Goal: Task Accomplishment & Management: Use online tool/utility

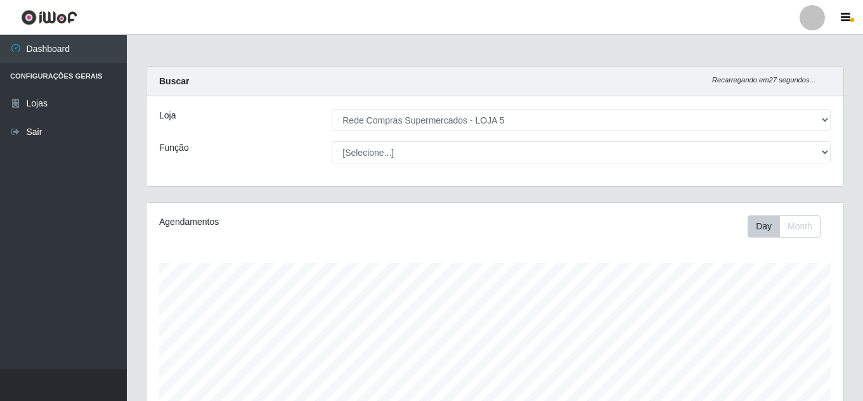
select select "397"
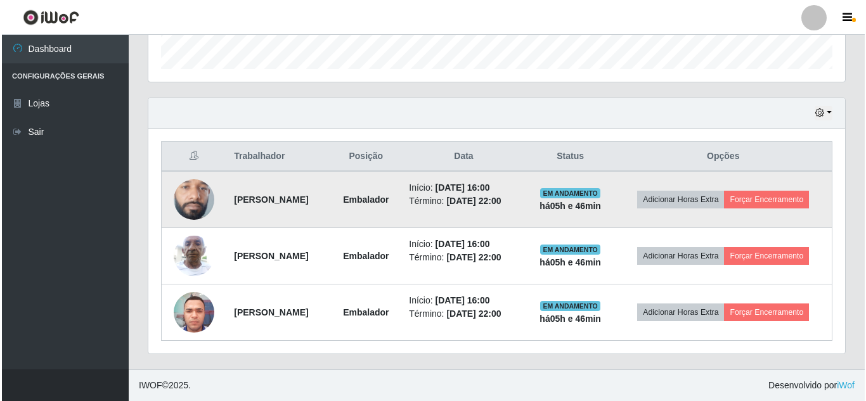
scroll to position [263, 697]
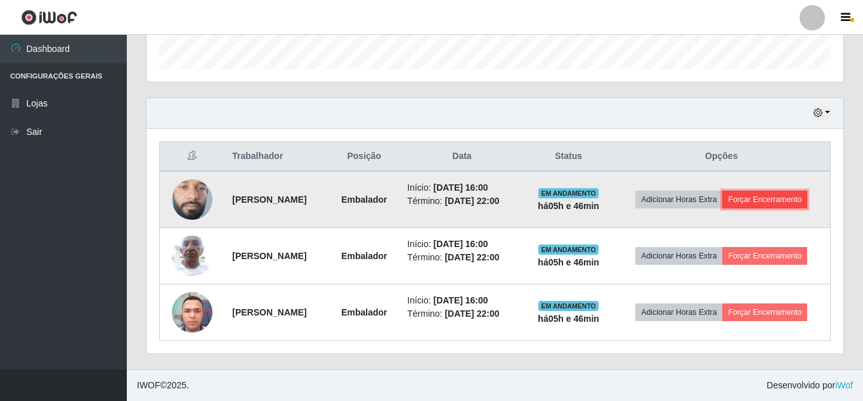
click at [775, 200] on button "Forçar Encerramento" at bounding box center [764, 200] width 85 height 18
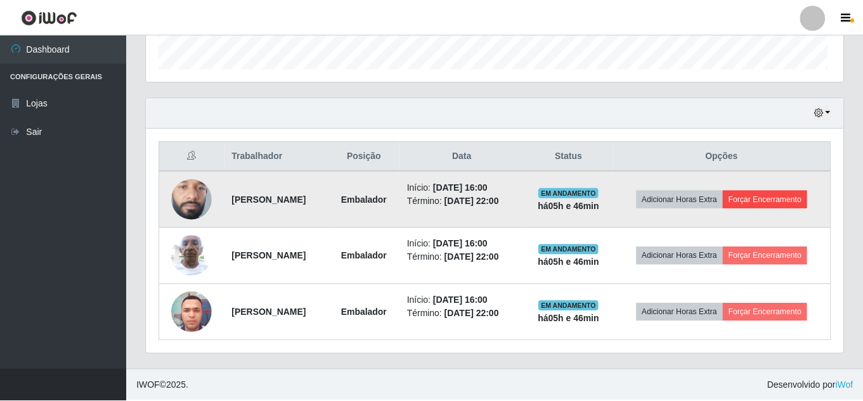
scroll to position [263, 690]
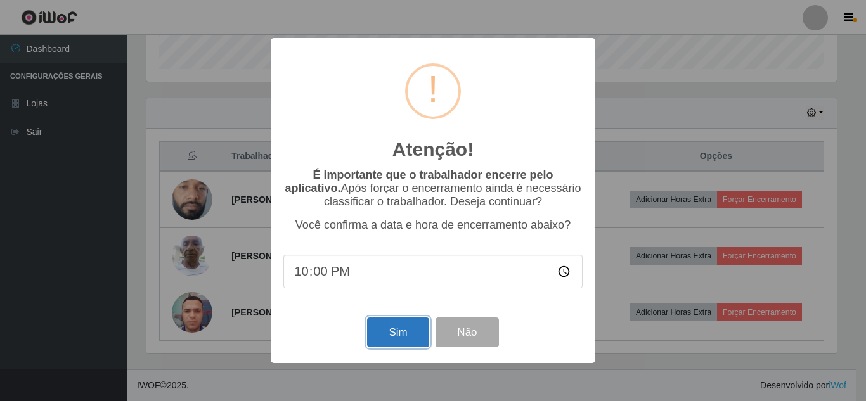
click at [375, 338] on button "Sim" at bounding box center [397, 333] width 61 height 30
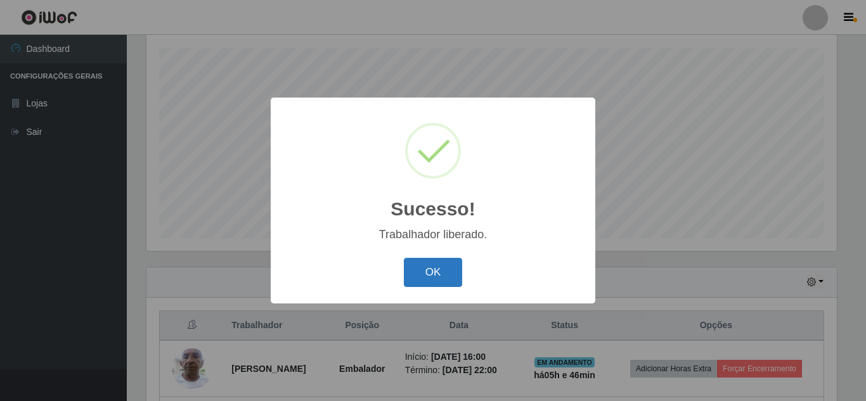
click at [435, 274] on button "OK" at bounding box center [433, 273] width 59 height 30
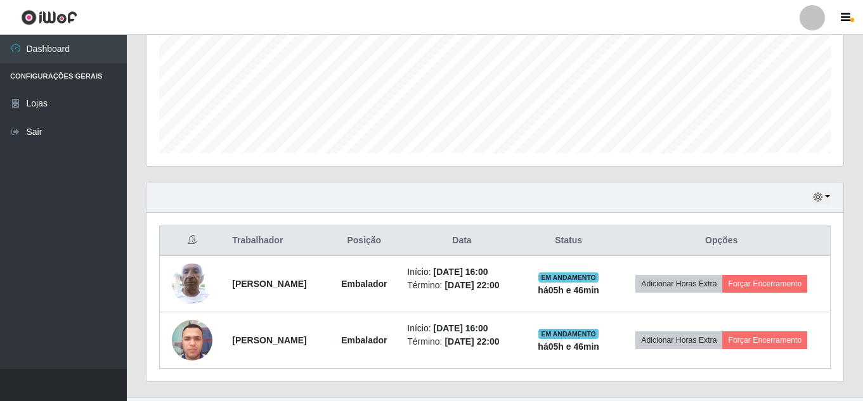
scroll to position [328, 0]
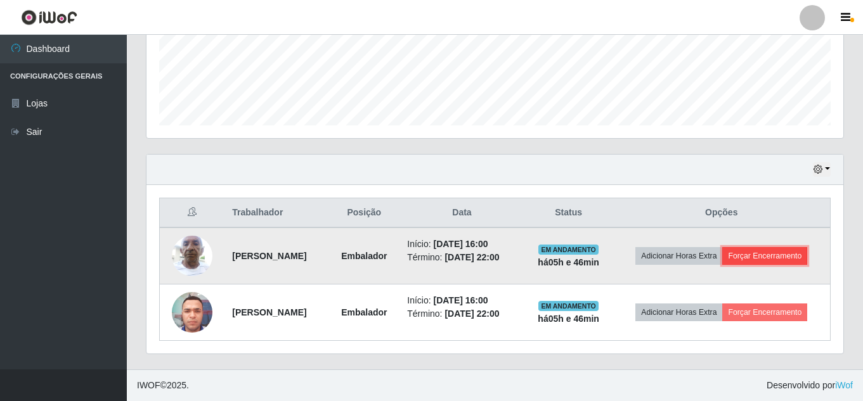
click at [786, 259] on button "Forçar Encerramento" at bounding box center [764, 256] width 85 height 18
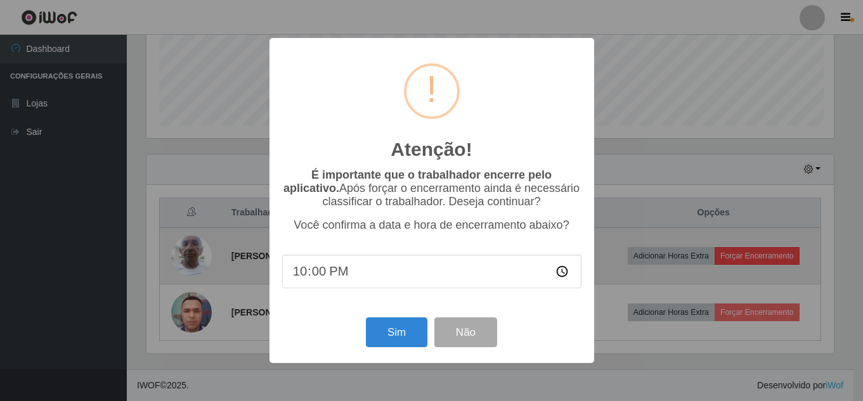
scroll to position [263, 690]
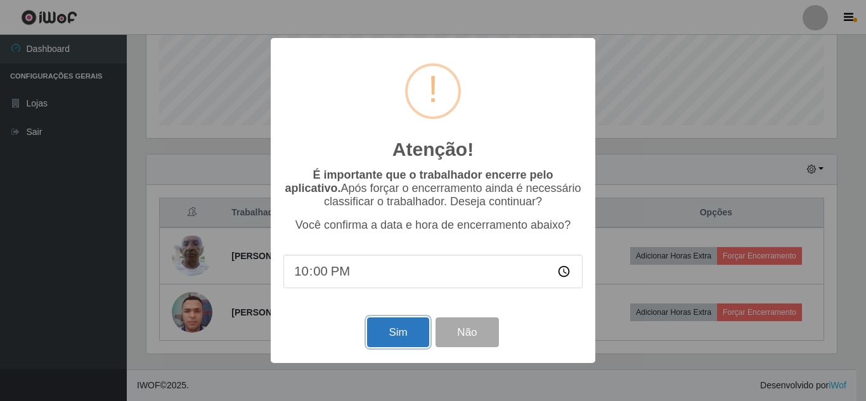
click at [389, 338] on button "Sim" at bounding box center [397, 333] width 61 height 30
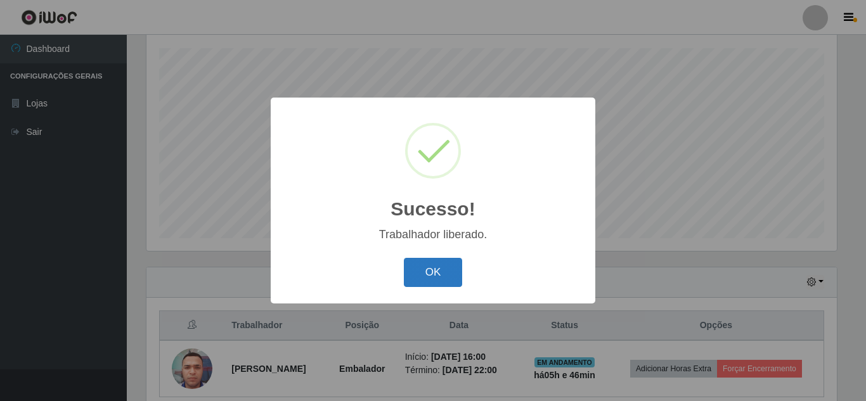
click at [437, 262] on button "OK" at bounding box center [433, 273] width 59 height 30
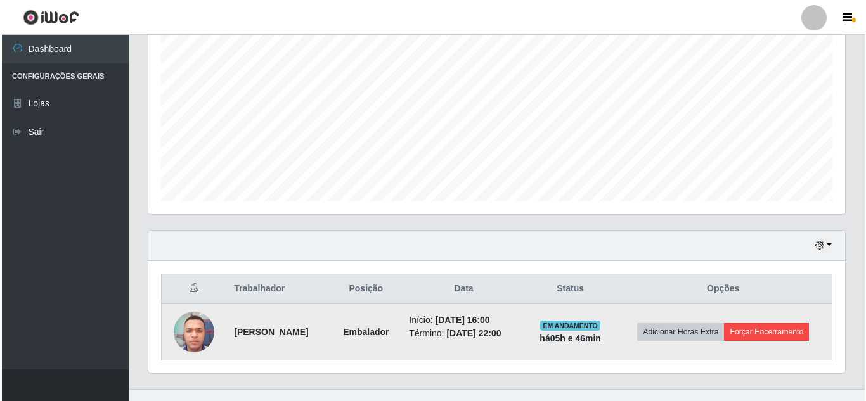
scroll to position [271, 0]
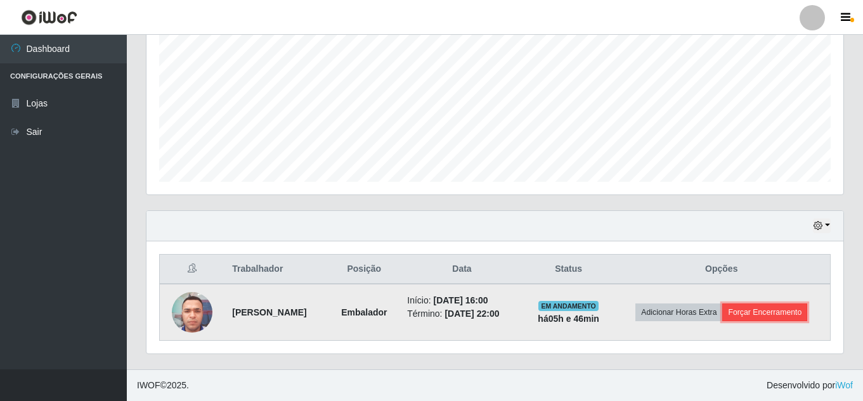
click at [770, 313] on button "Forçar Encerramento" at bounding box center [764, 313] width 85 height 18
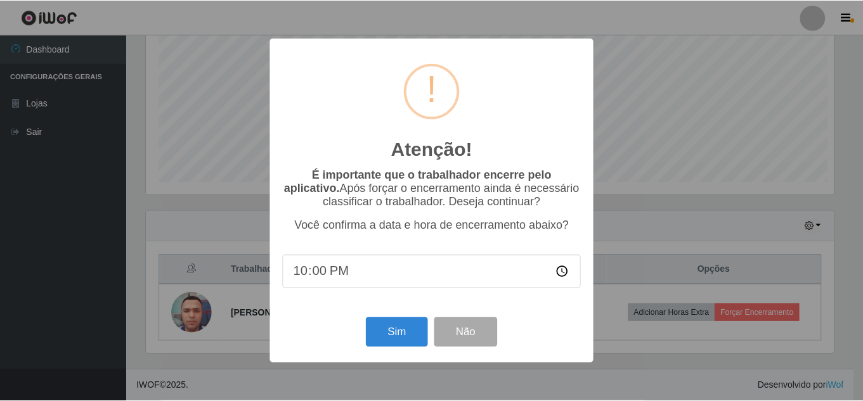
scroll to position [263, 690]
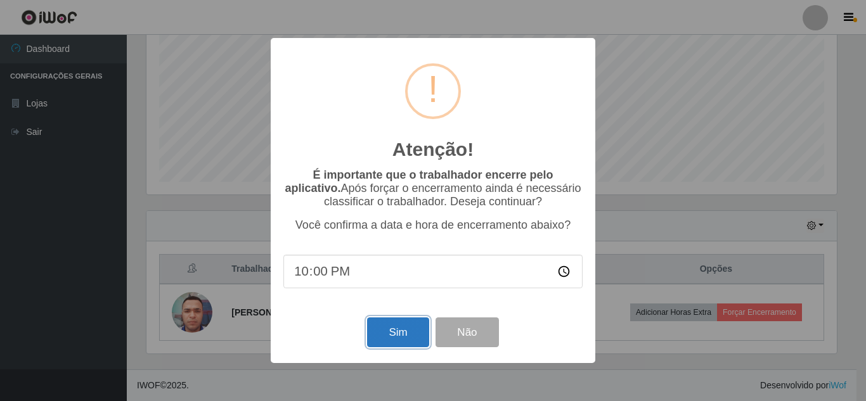
click at [419, 347] on button "Sim" at bounding box center [397, 333] width 61 height 30
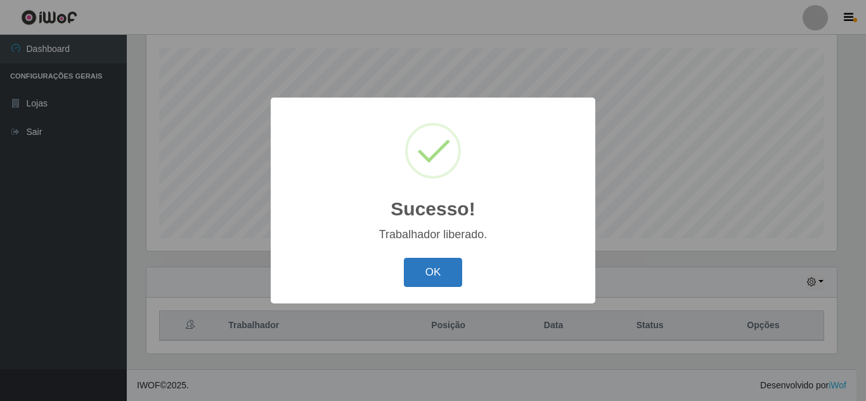
click at [454, 271] on button "OK" at bounding box center [433, 273] width 59 height 30
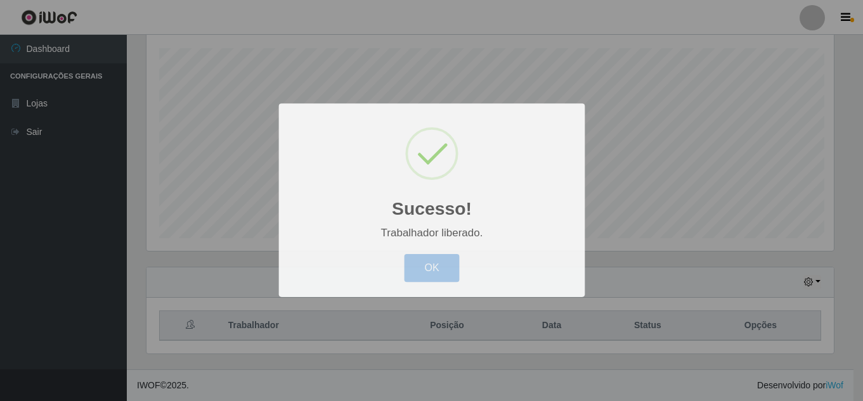
scroll to position [0, 0]
